Goal: Navigation & Orientation: Understand site structure

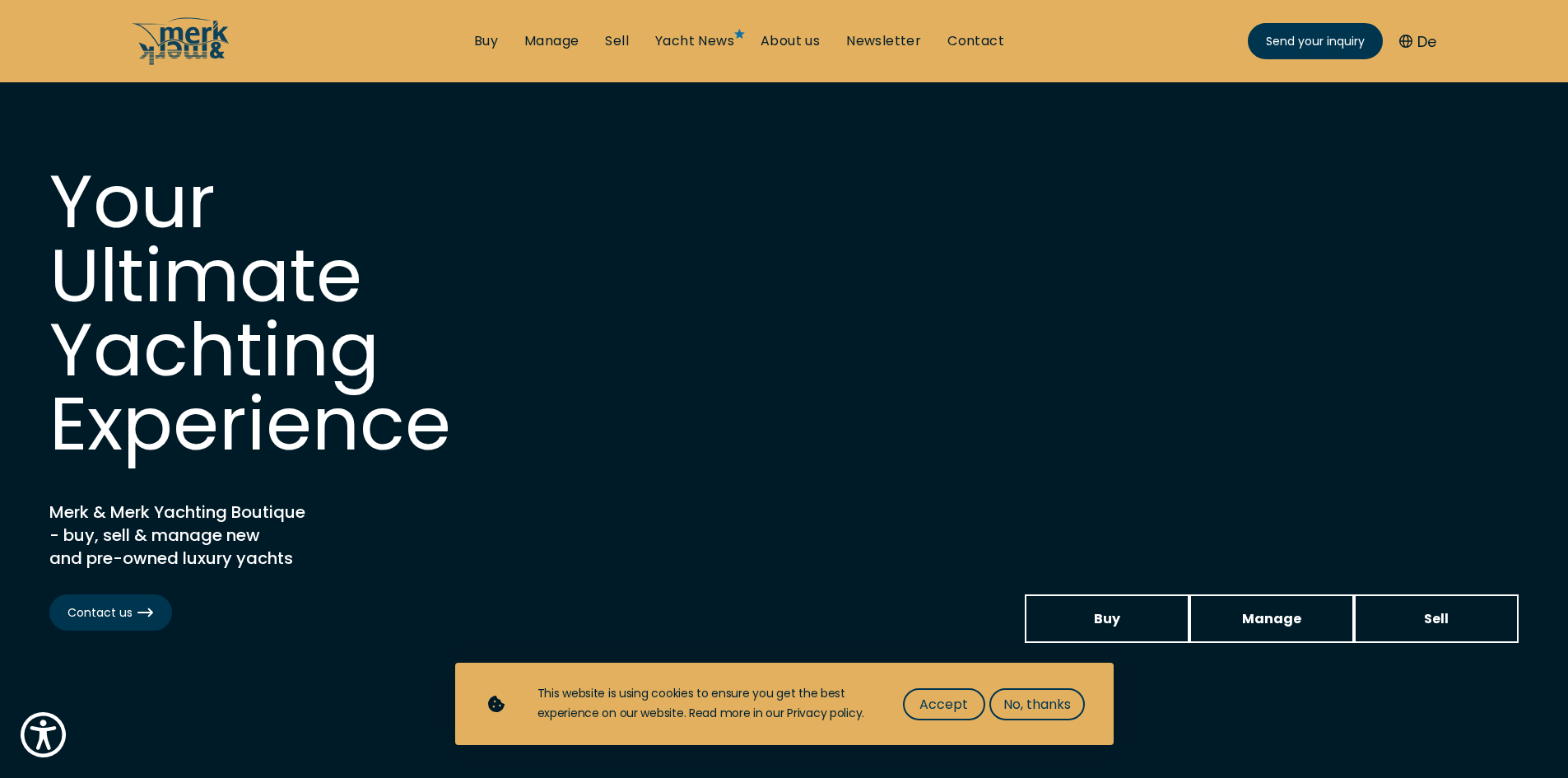
click at [1428, 36] on button "De" at bounding box center [1418, 41] width 37 height 22
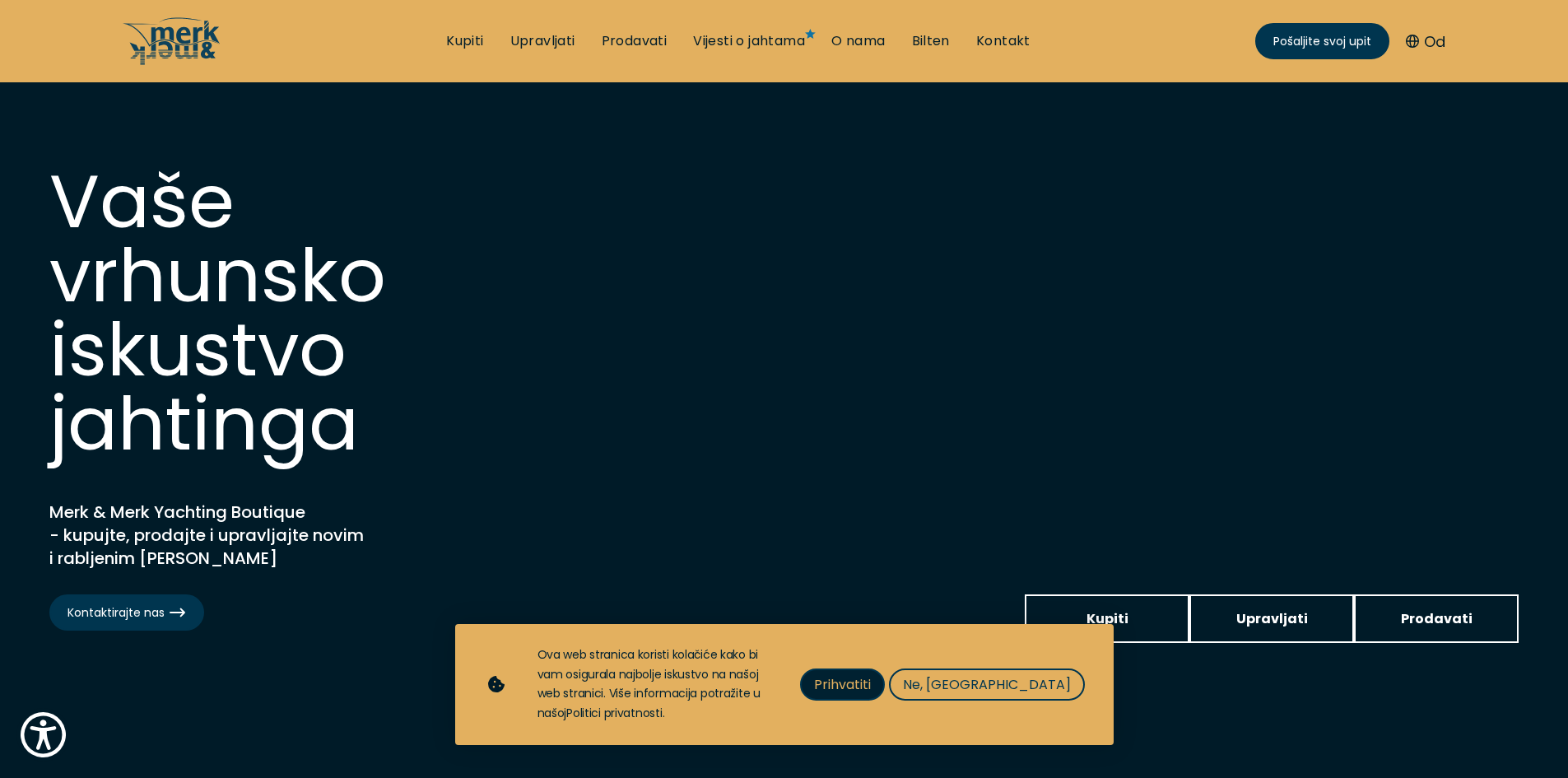
click at [870, 694] on font "Prihvatiti" at bounding box center [843, 685] width 57 height 19
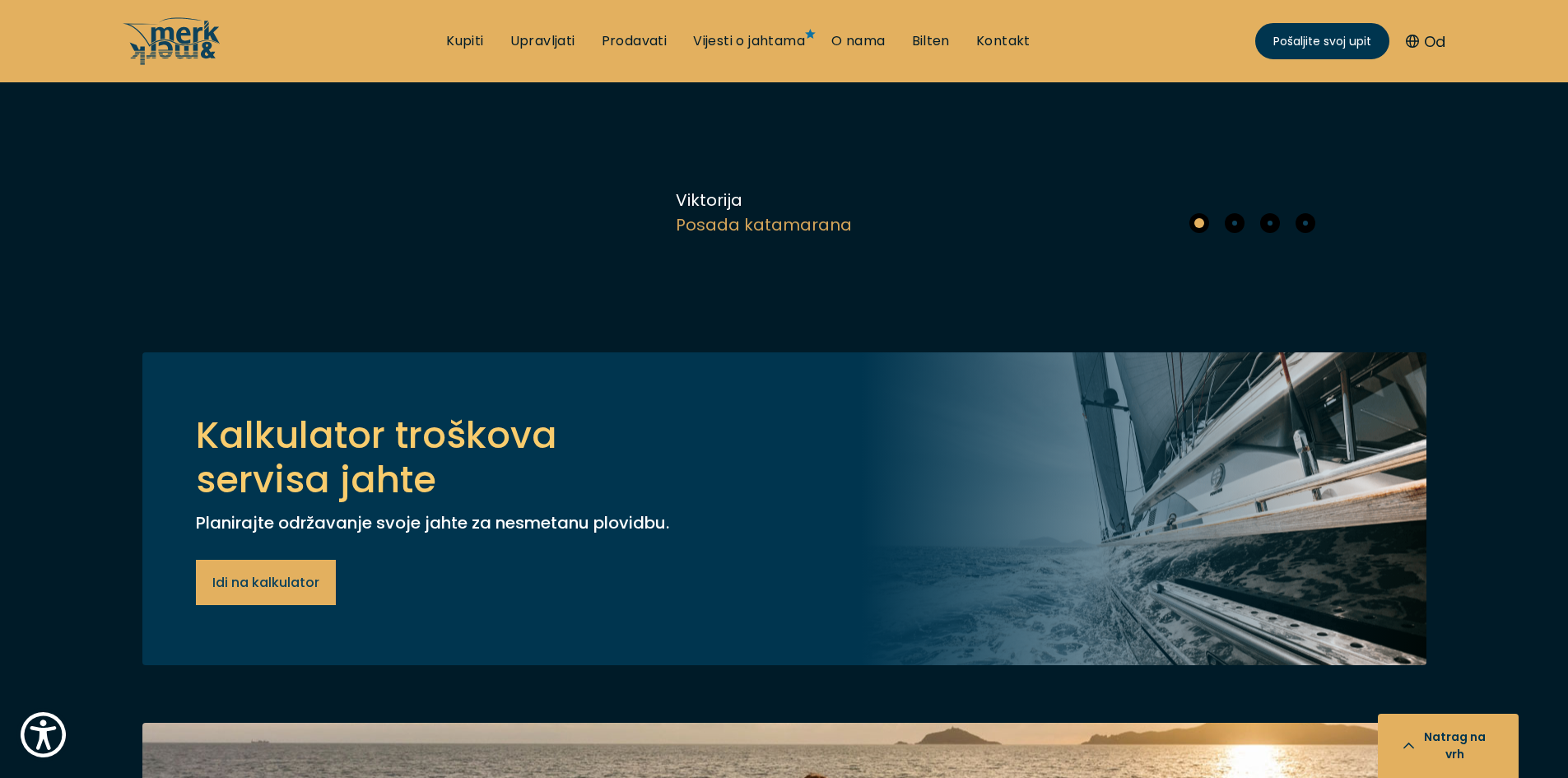
scroll to position [6424, 0]
